Goal: Information Seeking & Learning: Learn about a topic

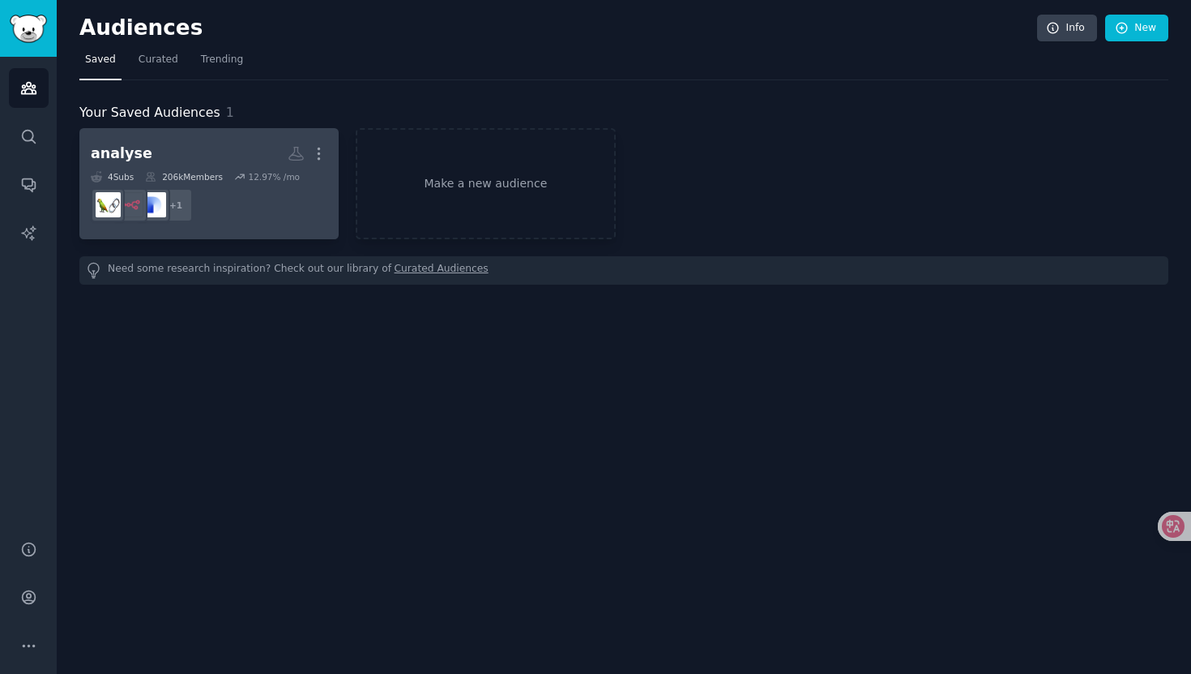
click at [283, 216] on dd "+ 1" at bounding box center [209, 204] width 237 height 45
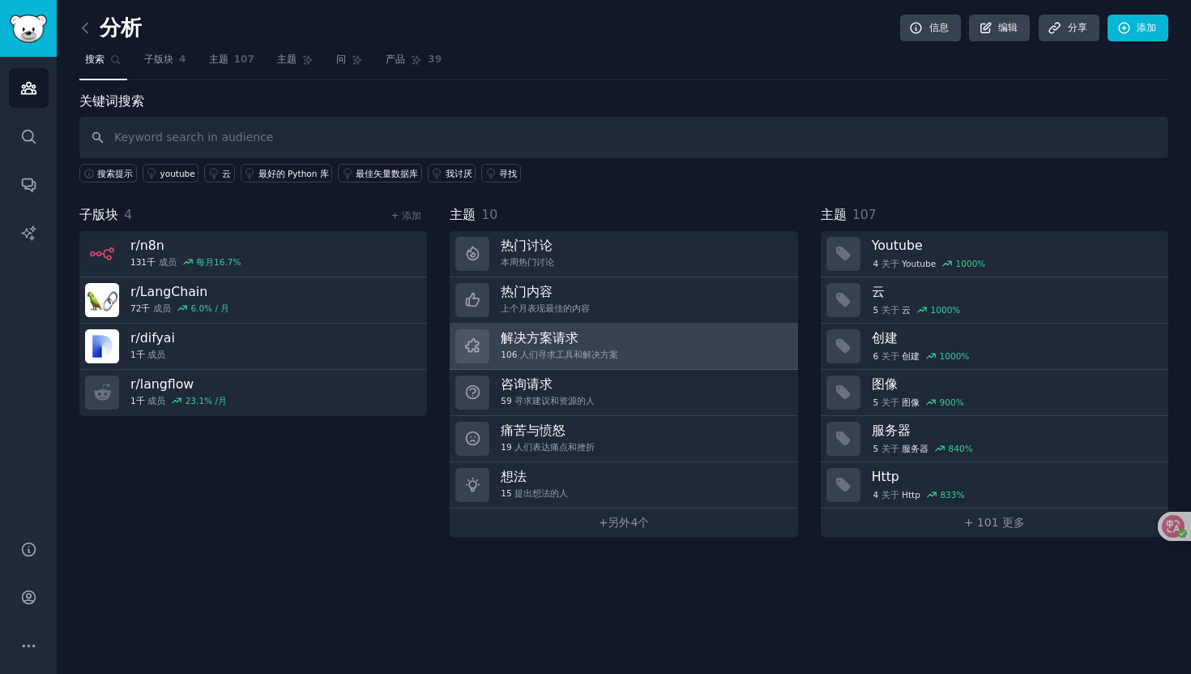
click at [550, 338] on font "解决方案请求" at bounding box center [540, 337] width 78 height 15
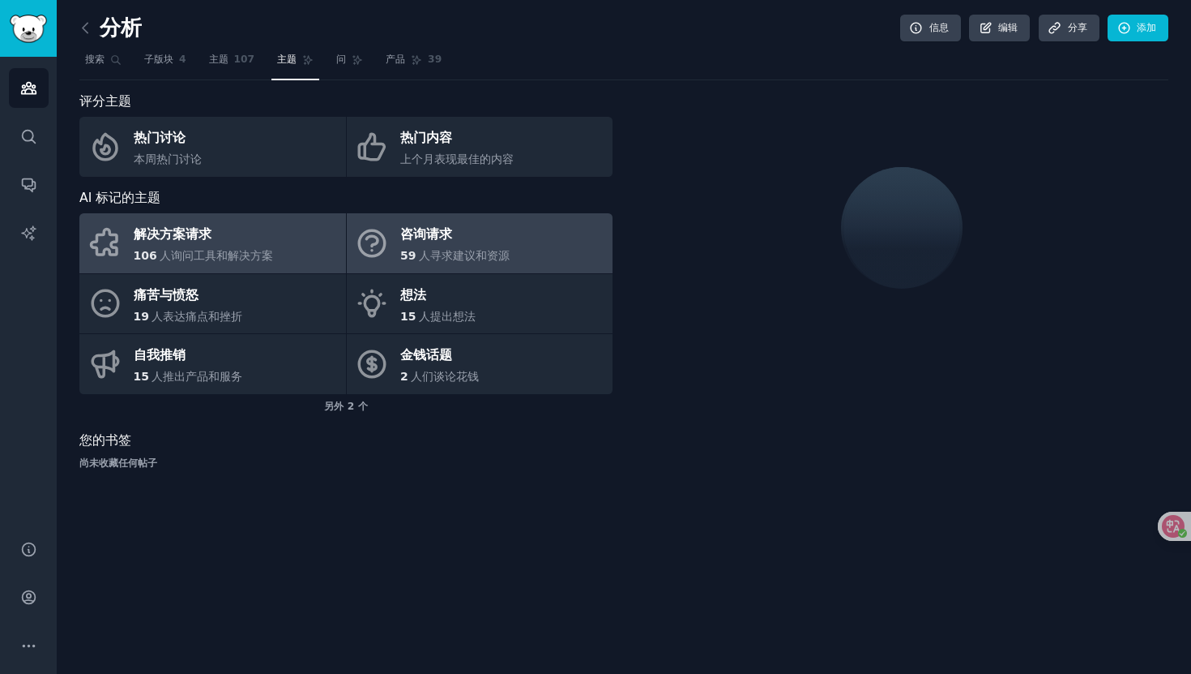
click at [498, 259] on span "人寻求建议和资源" at bounding box center [464, 255] width 91 height 13
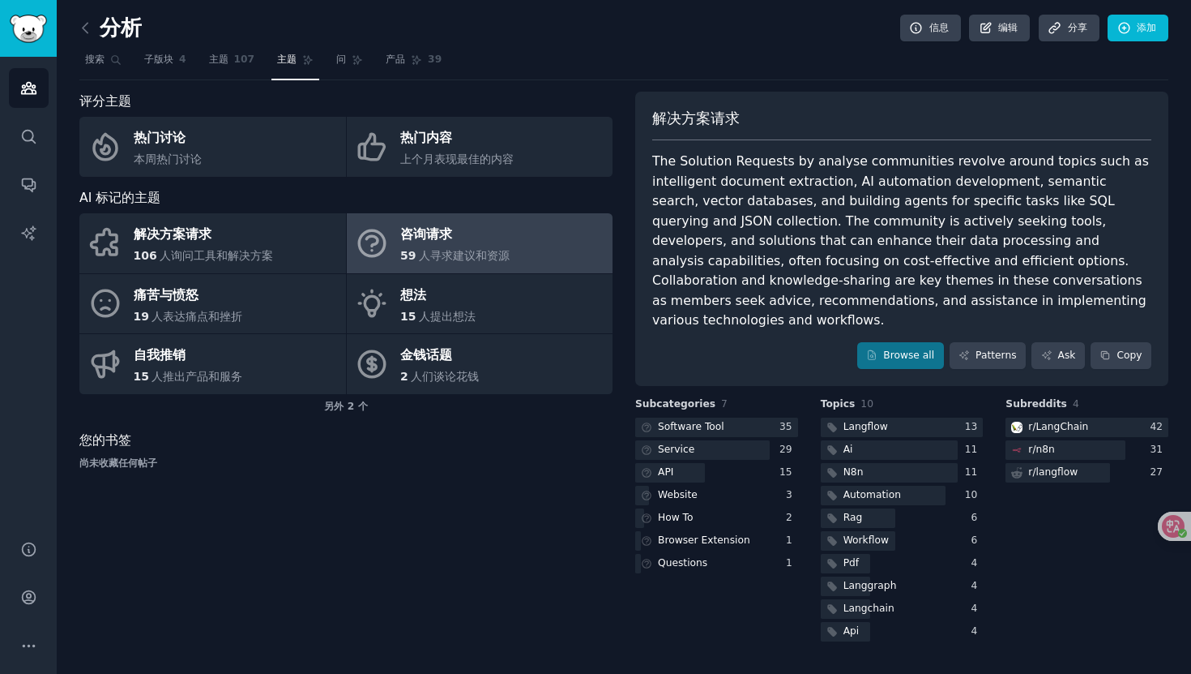
click at [460, 247] on div "59 人寻求建议和资源" at bounding box center [454, 255] width 109 height 17
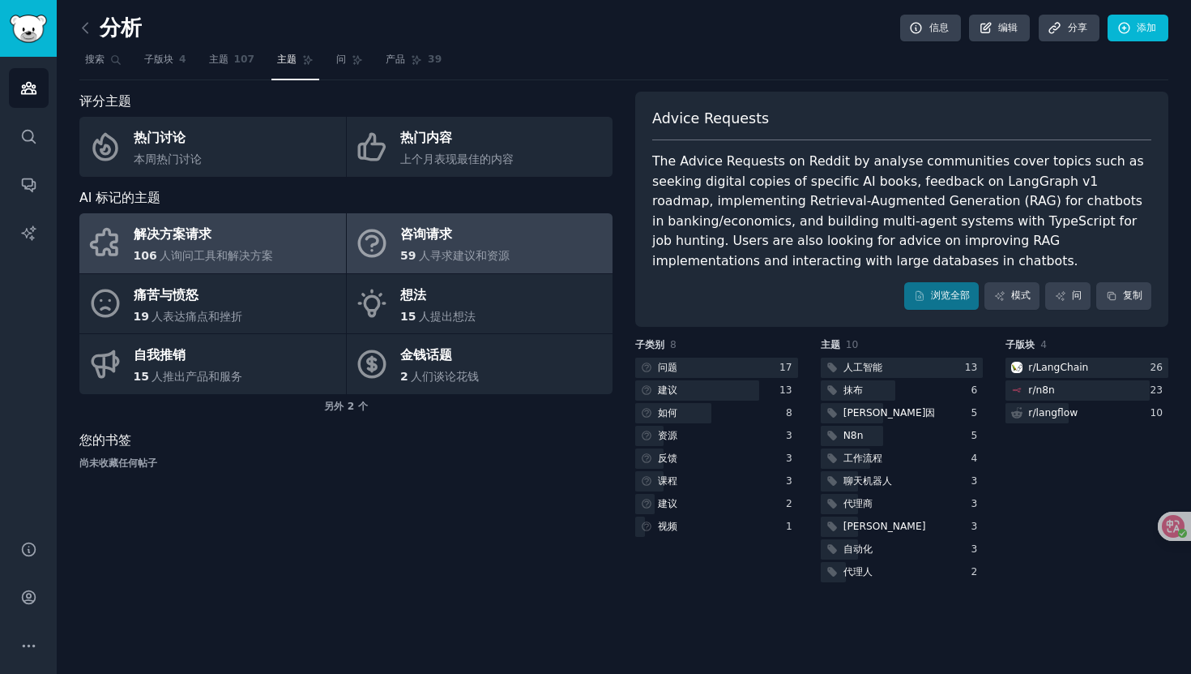
click at [293, 235] on link "解决方案请求 106 人询问工具和解决方案" at bounding box center [212, 243] width 267 height 60
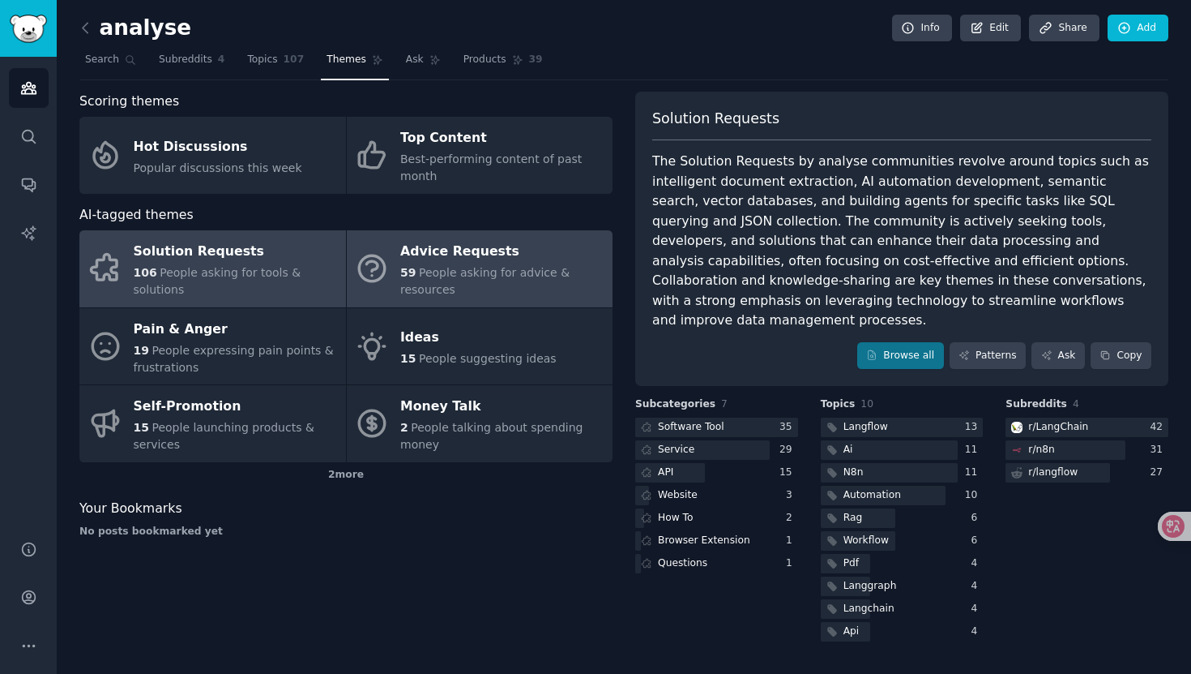
click at [515, 272] on span "People asking for advice & resources" at bounding box center [484, 281] width 169 height 30
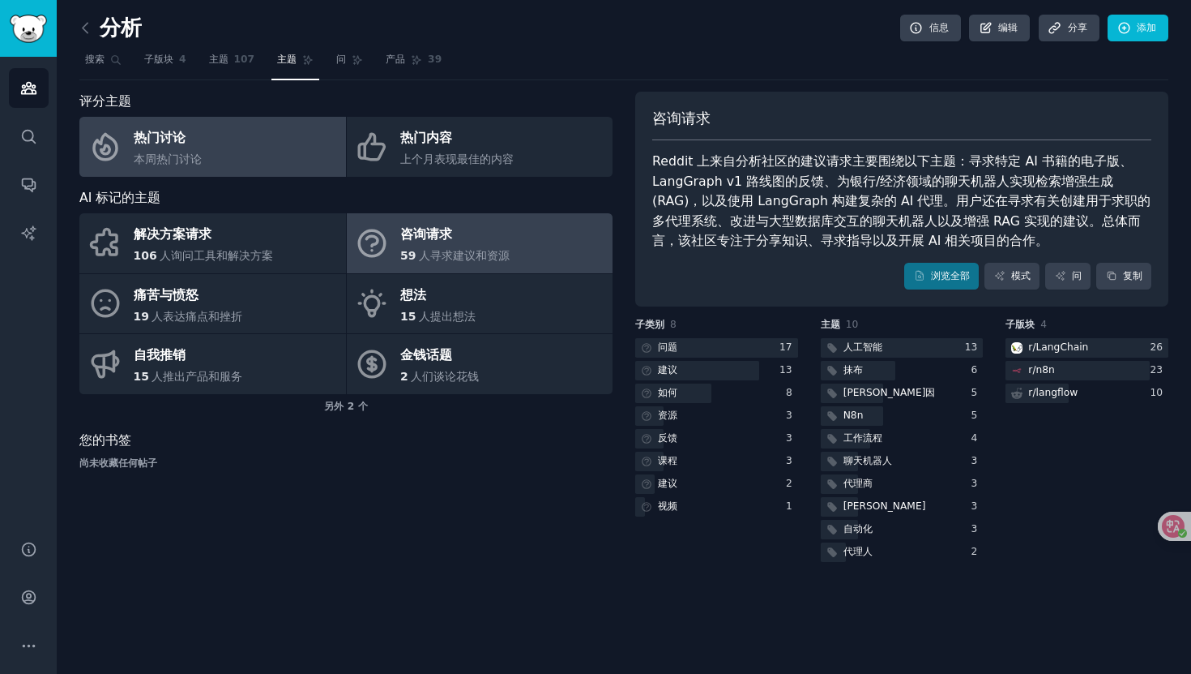
click at [257, 142] on link "热门讨论 本周热门讨论" at bounding box center [212, 147] width 267 height 60
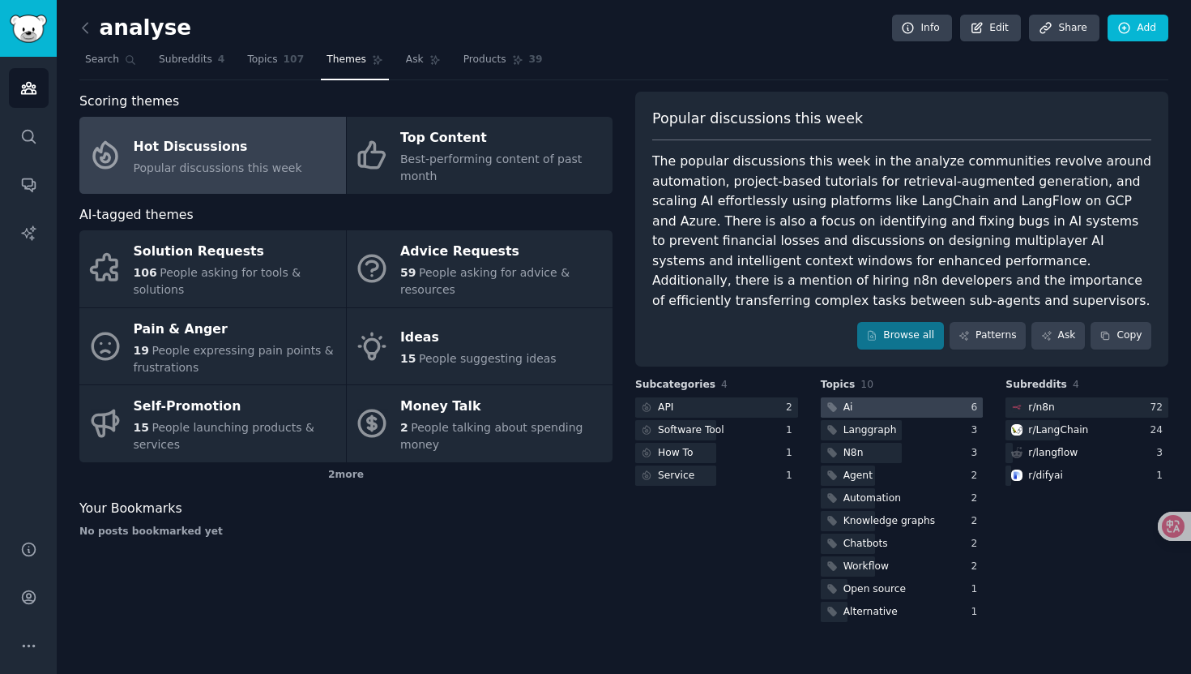
click at [972, 403] on div "6" at bounding box center [978, 407] width 12 height 15
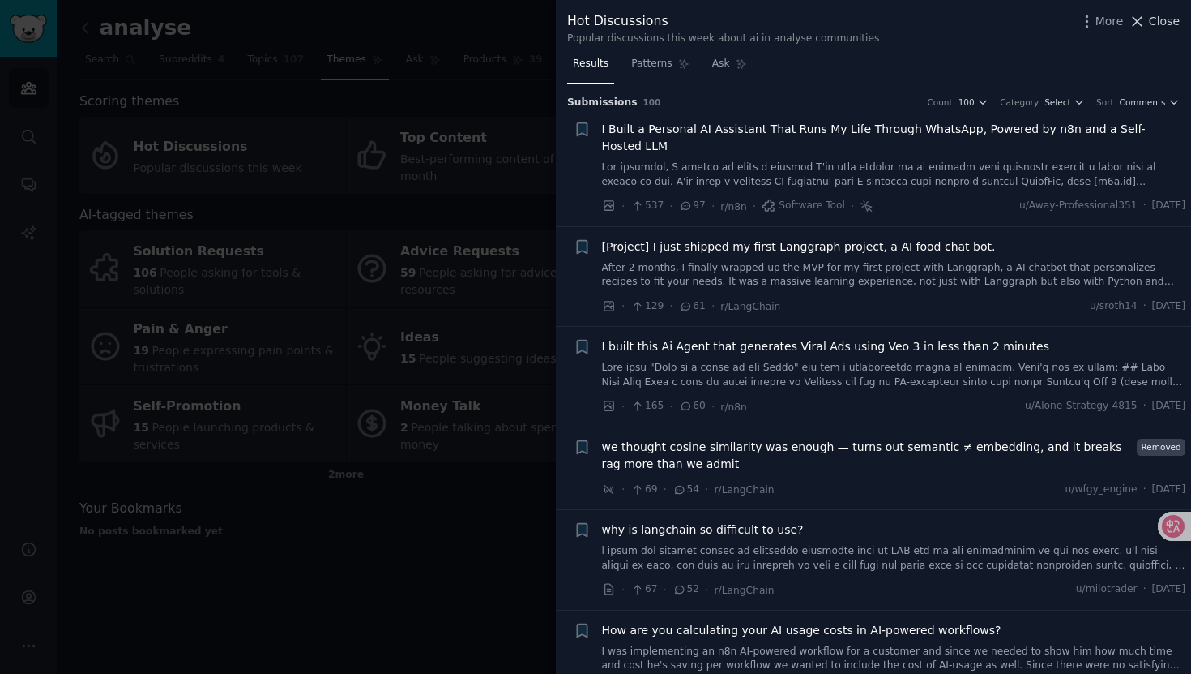
click at [1138, 15] on icon at bounding box center [1137, 21] width 17 height 17
